Goal: Information Seeking & Learning: Check status

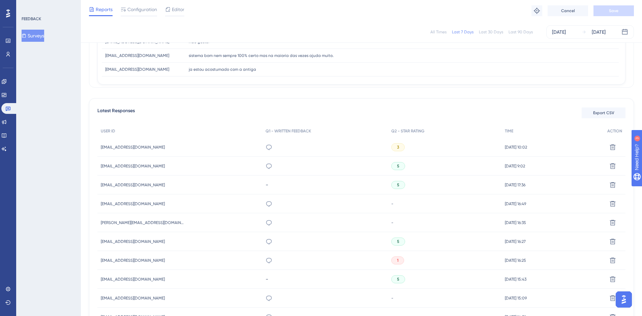
scroll to position [101, 0]
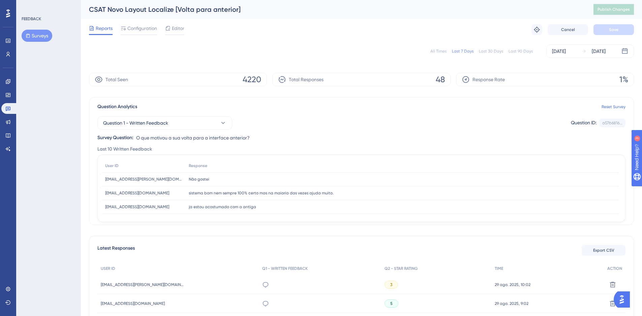
click at [33, 32] on button "Surveys" at bounding box center [37, 36] width 31 height 12
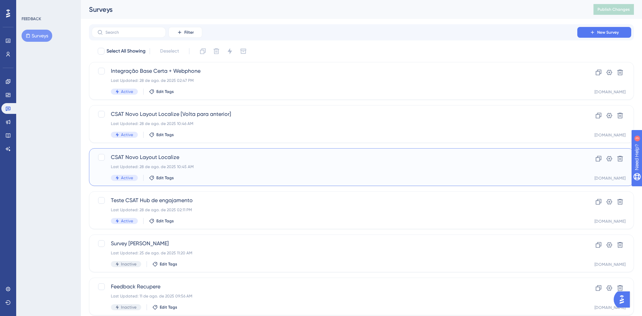
click at [233, 156] on span "CSAT Novo Layout Localize" at bounding box center [334, 157] width 447 height 8
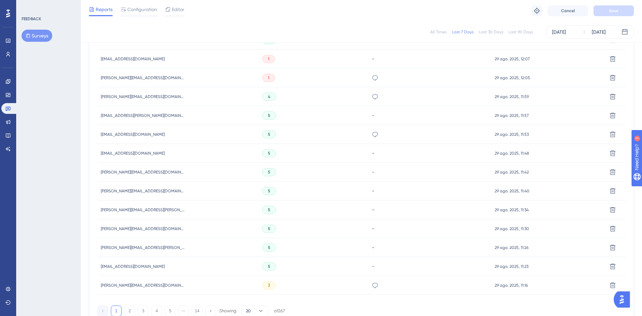
scroll to position [399, 0]
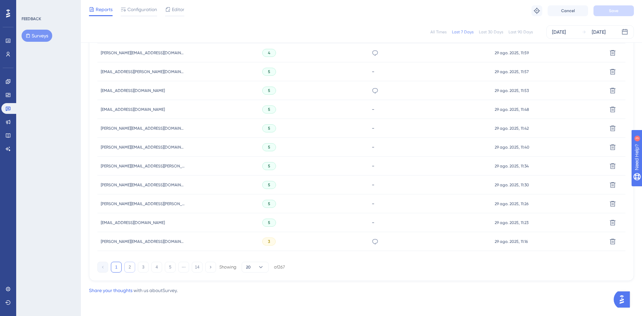
click at [130, 269] on button "2" at bounding box center [129, 267] width 11 height 11
click at [139, 267] on button "3" at bounding box center [143, 267] width 11 height 11
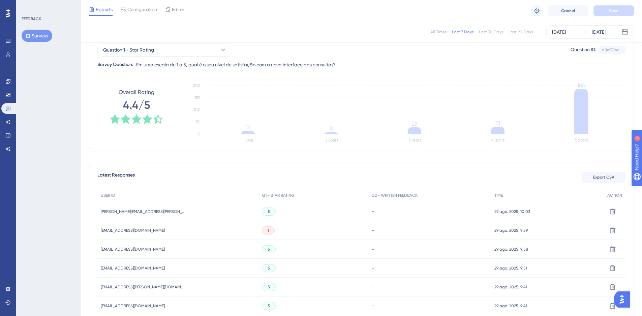
scroll to position [0, 0]
